Goal: Information Seeking & Learning: Learn about a topic

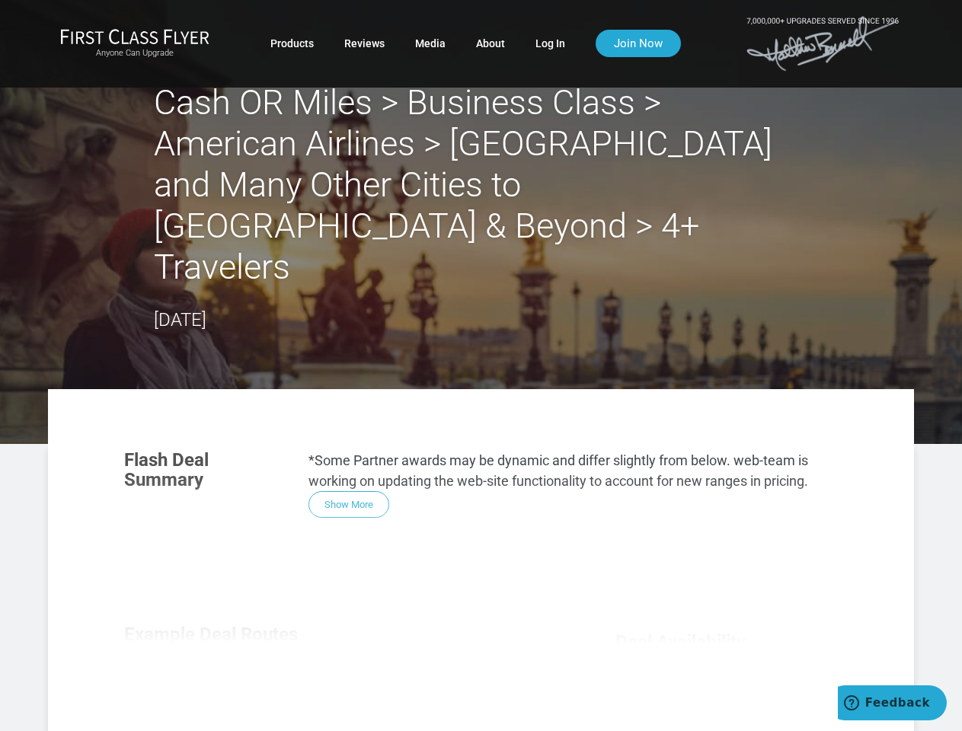
click at [481, 435] on section "Flash Deal Summary *Some Partner awards may be dynamic and differ slightly from…" at bounding box center [481, 484] width 744 height 98
click at [481, 519] on div "Flash Deal Summary *Some Partner awards may be dynamic and differ slightly from…" at bounding box center [481, 650] width 744 height 430
click at [349, 435] on div "Flash Deal Summary *Some Partner awards may be dynamic and differ slightly from…" at bounding box center [481, 650] width 744 height 430
click at [216, 636] on div "Flash Deal Summary *Some Partner awards may be dynamic and differ slightly from…" at bounding box center [481, 650] width 744 height 430
click at [341, 635] on div "Flash Deal Summary *Some Partner awards may be dynamic and differ slightly from…" at bounding box center [481, 650] width 744 height 430
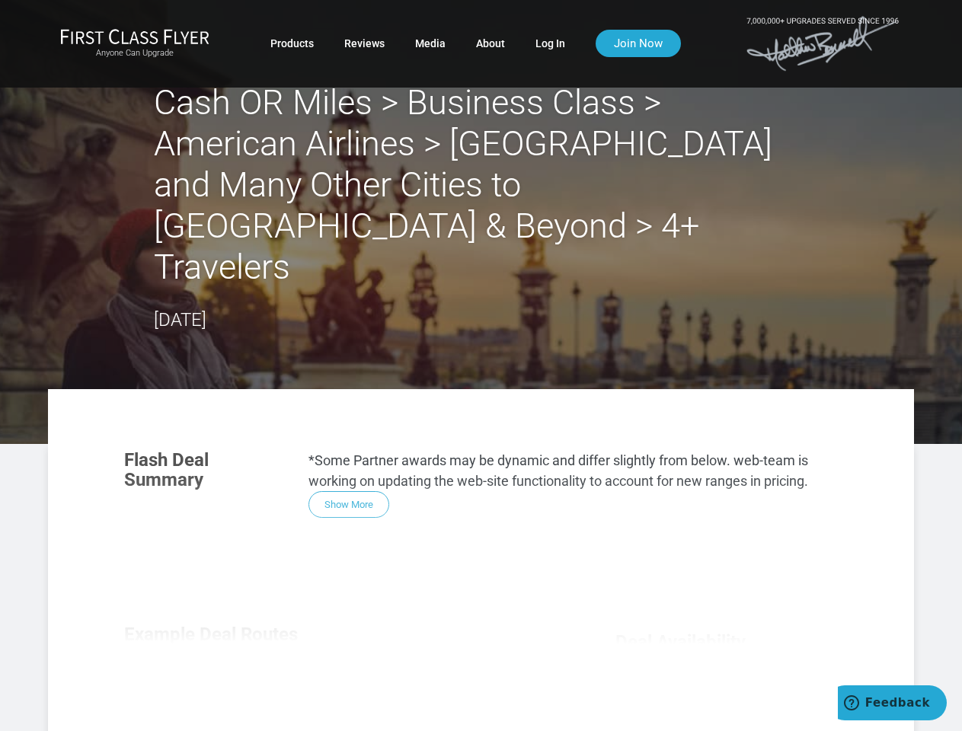
click at [466, 636] on div "Flash Deal Summary *Some Partner awards may be dynamic and differ slightly from…" at bounding box center [481, 650] width 744 height 430
click at [341, 705] on div "Flash Deal Summary *Some Partner awards may be dynamic and differ slightly from…" at bounding box center [481, 650] width 744 height 430
click at [341, 706] on div "Flash Deal Summary *Some Partner awards may be dynamic and differ slightly from…" at bounding box center [481, 650] width 744 height 430
click at [727, 717] on div "Flash Deal Summary *Some Partner awards may be dynamic and differ slightly from…" at bounding box center [481, 650] width 744 height 430
click at [892, 703] on span "Feedback" at bounding box center [898, 703] width 65 height 14
